Goal: Register for event/course

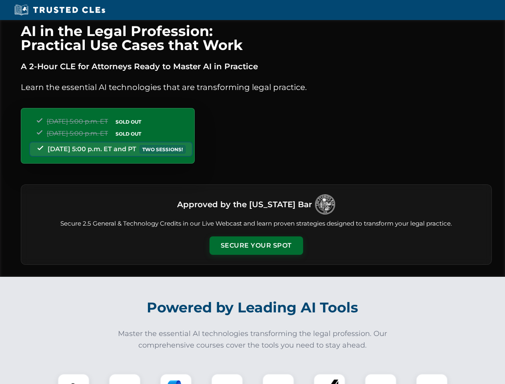
click at [256, 245] on button "Secure Your Spot" at bounding box center [256, 245] width 94 height 18
click at [74, 379] on img at bounding box center [73, 389] width 23 height 23
click at [125, 379] on div at bounding box center [125, 389] width 32 height 32
click at [176, 379] on div at bounding box center [176, 389] width 32 height 32
click at [227, 379] on img at bounding box center [227, 389] width 22 height 22
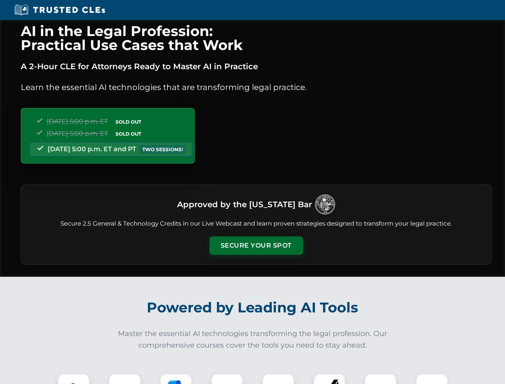
click at [278, 379] on div at bounding box center [278, 389] width 32 height 32
click at [329, 379] on div at bounding box center [329, 389] width 32 height 32
click at [381, 379] on img at bounding box center [380, 389] width 22 height 22
click at [432, 379] on img at bounding box center [432, 389] width 22 height 22
